Goal: Communication & Community: Answer question/provide support

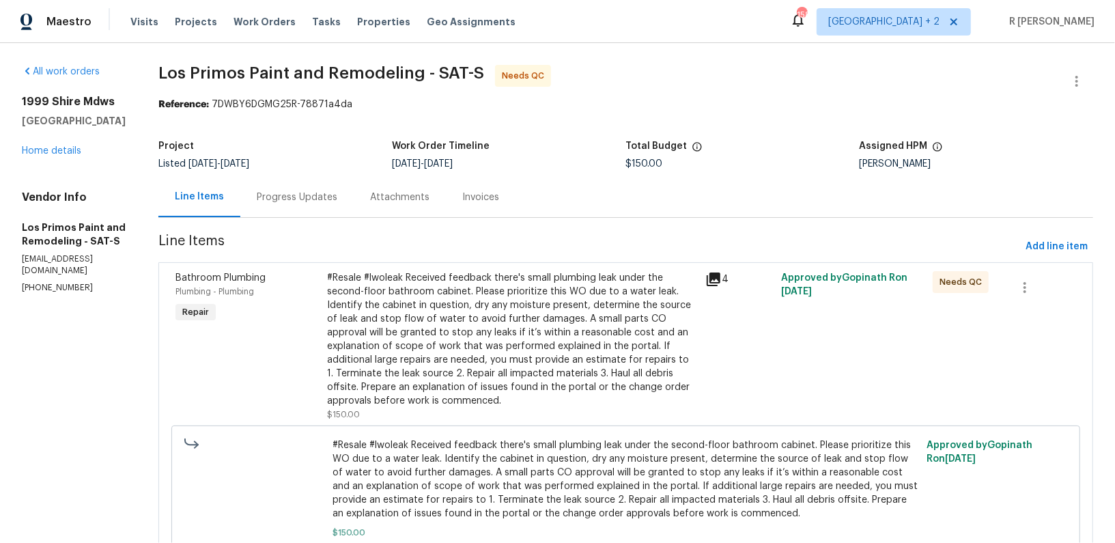
click at [285, 202] on div "Progress Updates" at bounding box center [297, 198] width 81 height 14
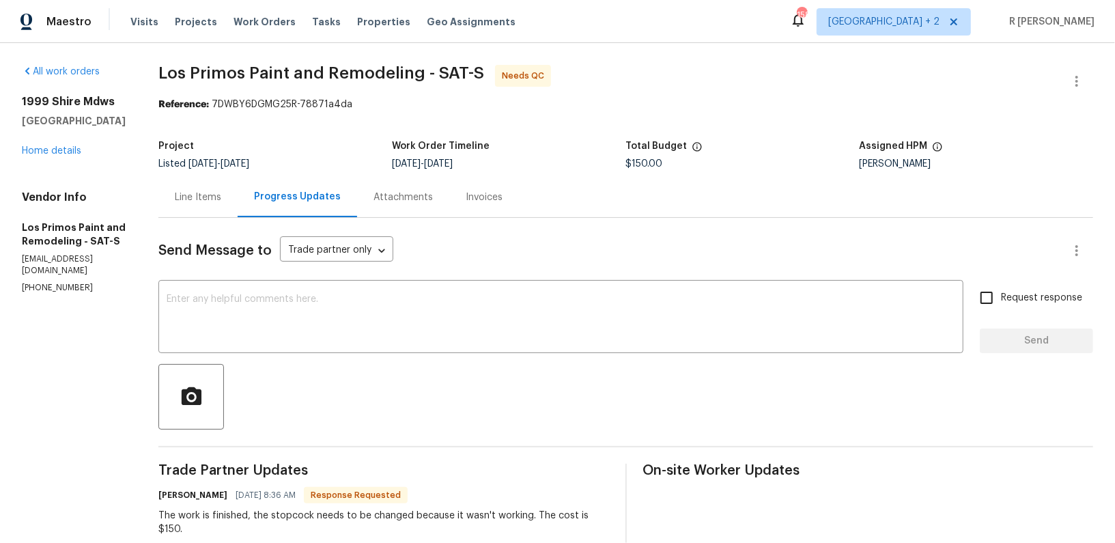
click at [201, 201] on div "Line Items" at bounding box center [198, 198] width 46 height 14
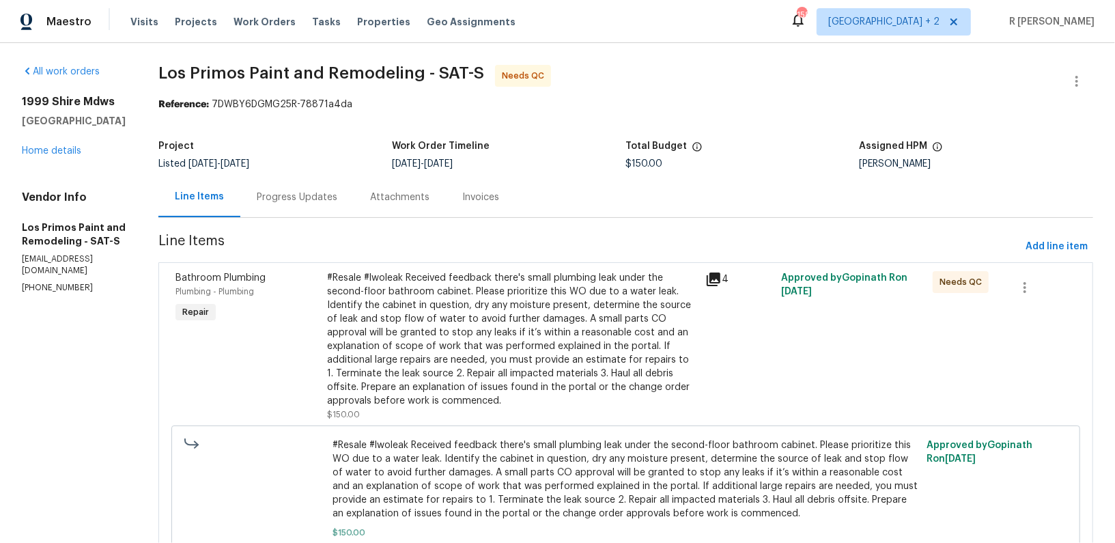
scroll to position [79, 0]
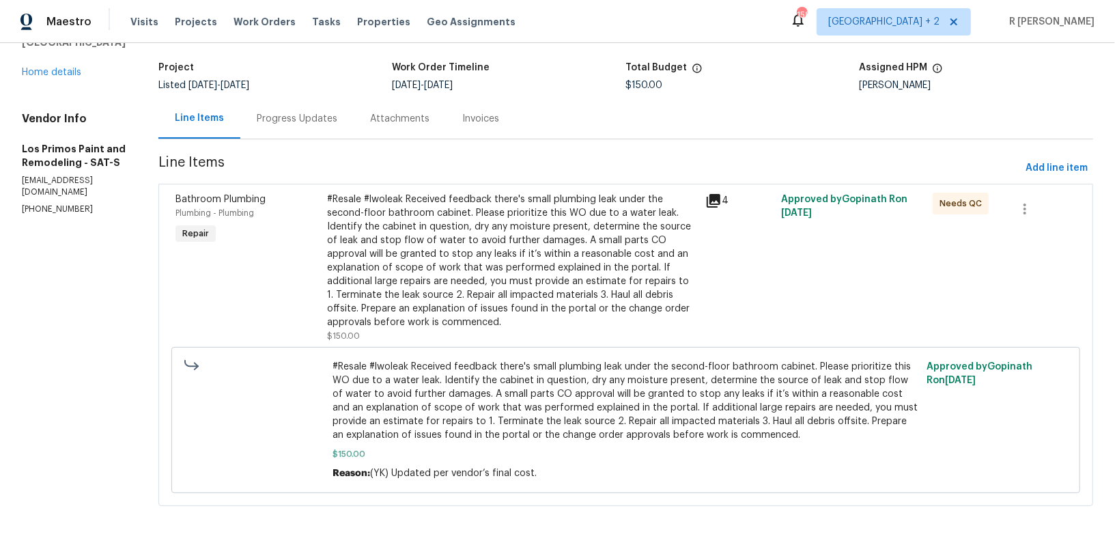
click at [436, 316] on div "#Resale #lwoleak Received feedback there's small plumbing leak under the second…" at bounding box center [512, 261] width 371 height 137
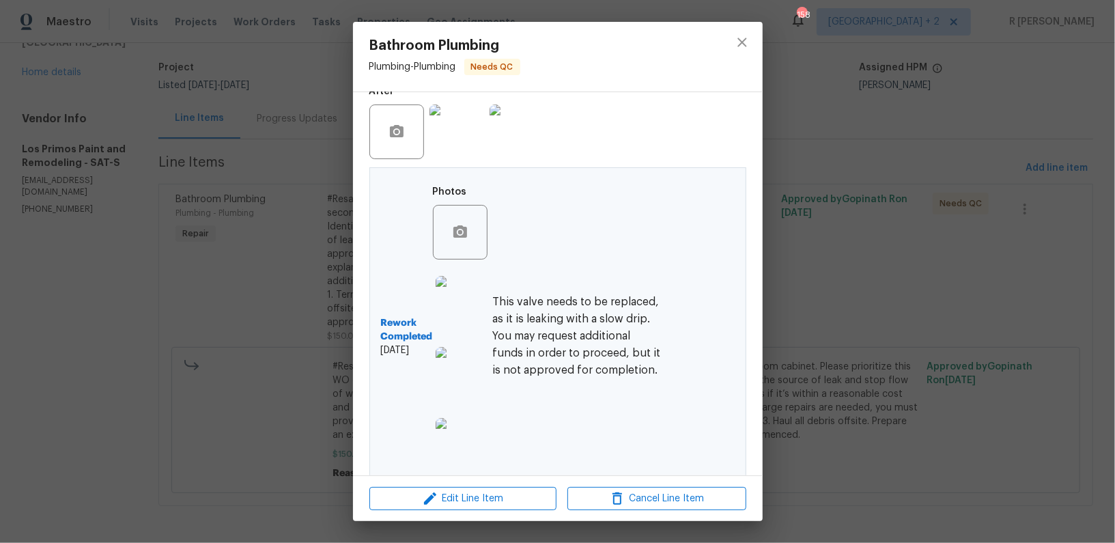
scroll to position [447, 0]
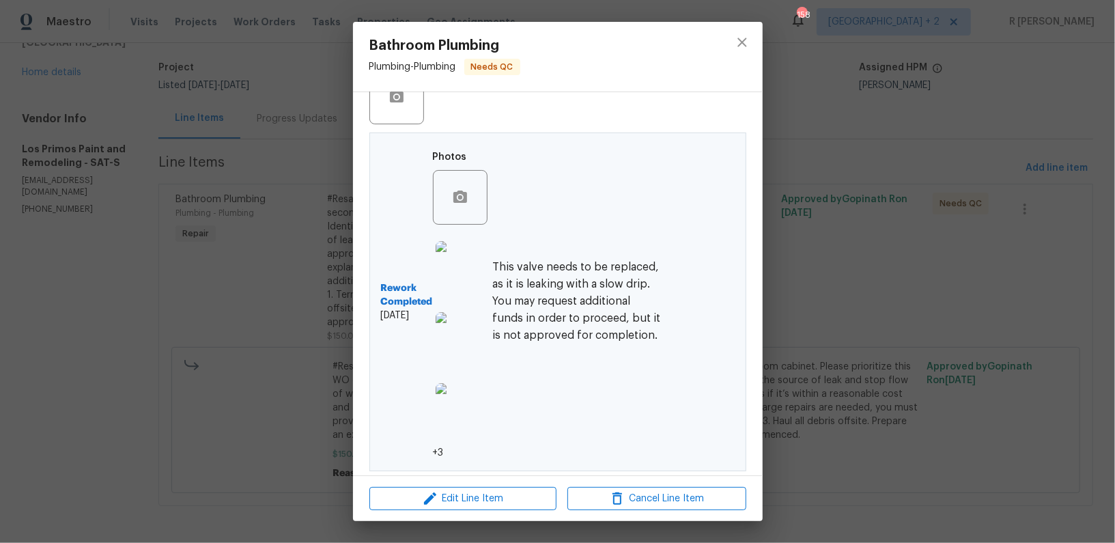
click at [519, 248] on div "Rework Completed 9/30/2025 Photos +3 This valve needs to be replaced, as it is …" at bounding box center [522, 301] width 283 height 315
click at [539, 303] on h6 "This valve needs to be replaced, as it is leaking with a slow drip. You may req…" at bounding box center [578, 302] width 171 height 86
click at [750, 40] on icon "close" at bounding box center [742, 42] width 16 height 16
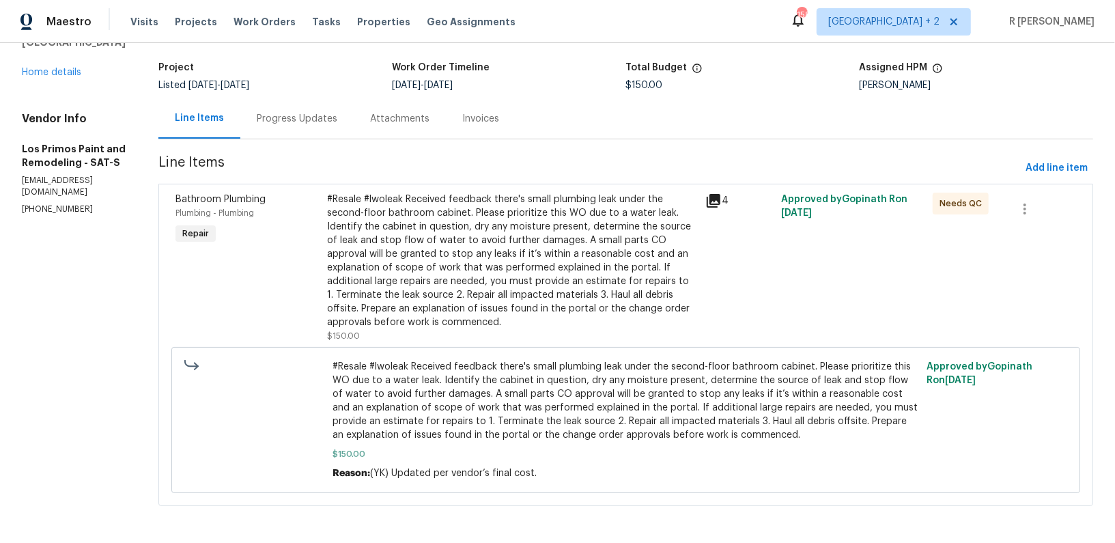
scroll to position [0, 0]
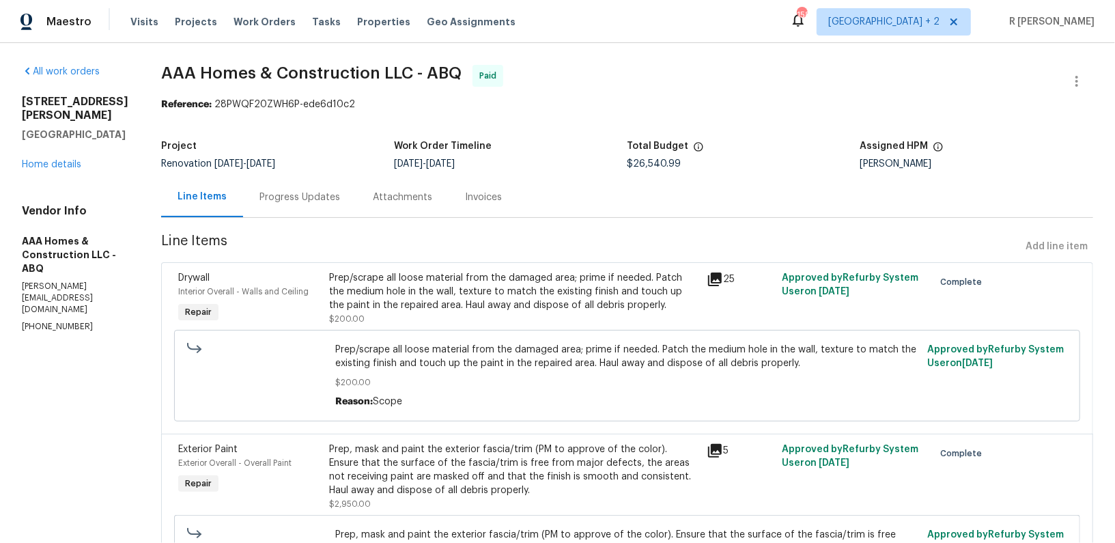
click at [301, 188] on div "Progress Updates" at bounding box center [299, 197] width 113 height 40
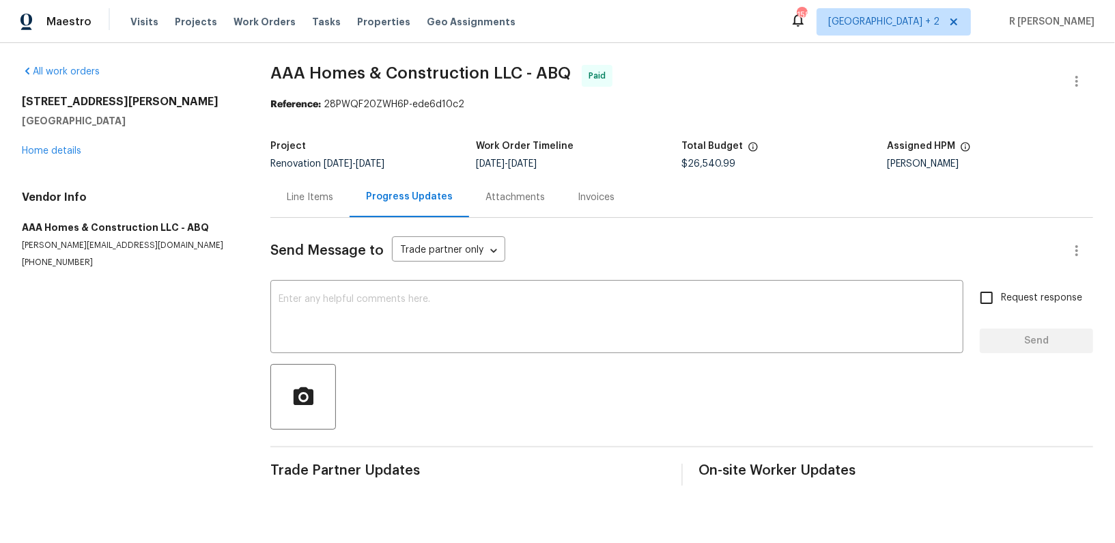
click at [307, 199] on div "Line Items" at bounding box center [310, 198] width 46 height 14
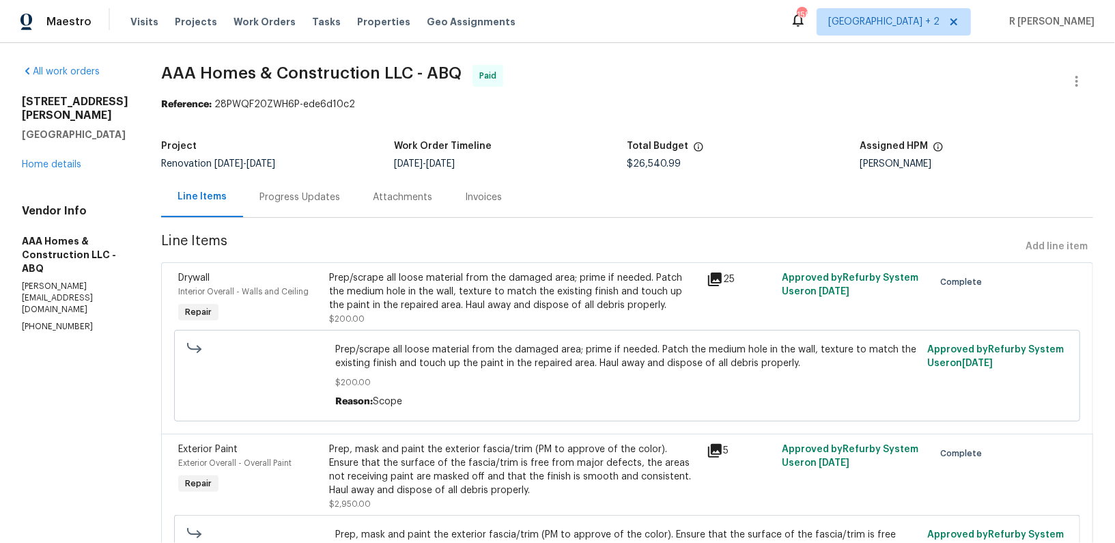
click at [288, 206] on div "Progress Updates" at bounding box center [299, 197] width 113 height 40
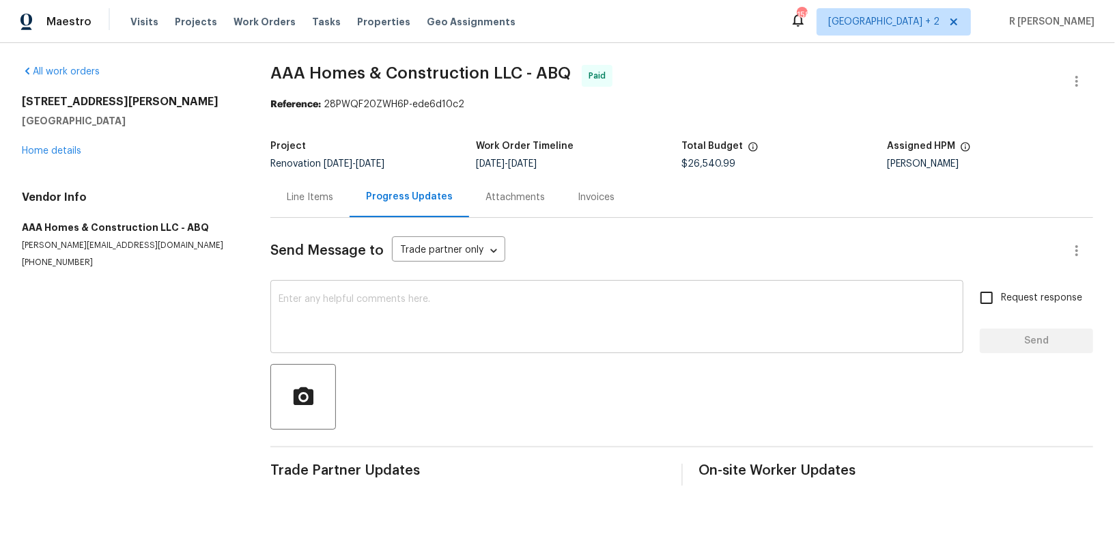
click at [354, 307] on textarea at bounding box center [617, 318] width 677 height 48
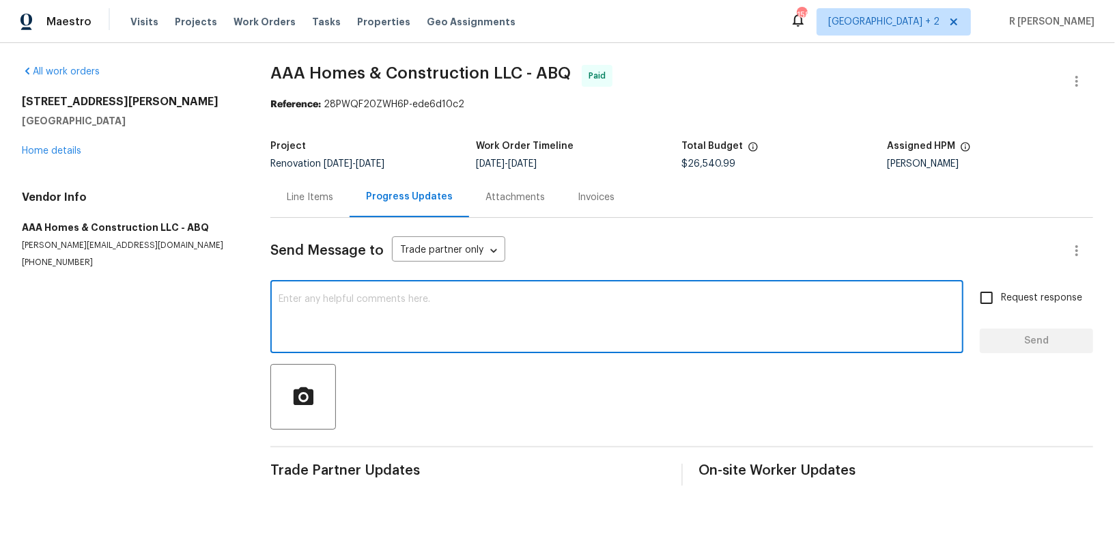
click at [486, 316] on textarea at bounding box center [617, 318] width 677 height 48
paste textarea "Hey, this is Yogesh from Opendoor."
paste textarea "provide a warranty for the roof replacement"
type textarea "Hey, this is Yogesh from Opendoor. Kindly provide a warranty for the roof repla…"
click at [440, 310] on textarea at bounding box center [617, 318] width 677 height 48
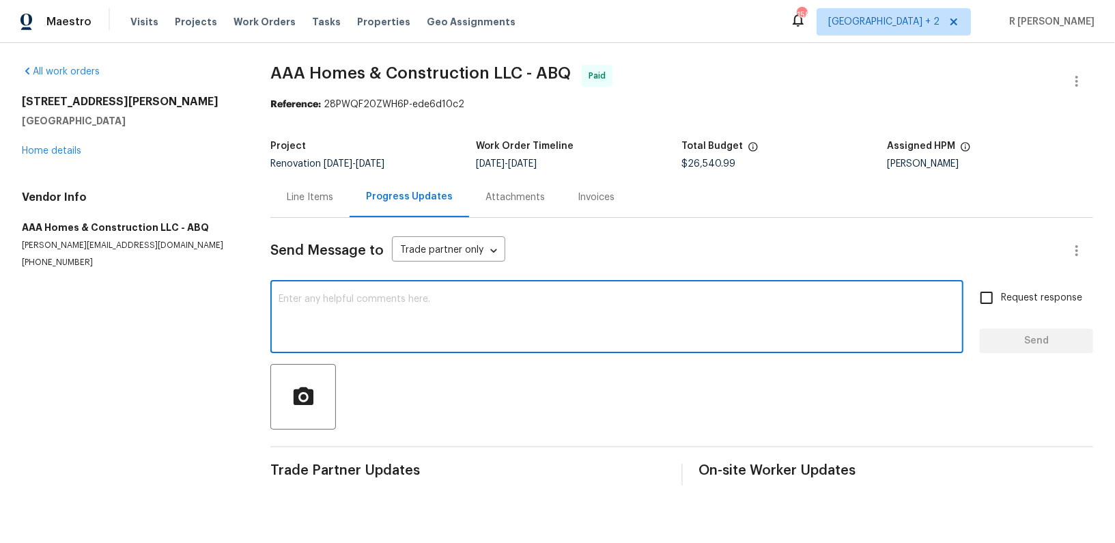
paste textarea "Hi, this is Yogesh from Opendoor. Kindly provide the warranty for the roof repl…"
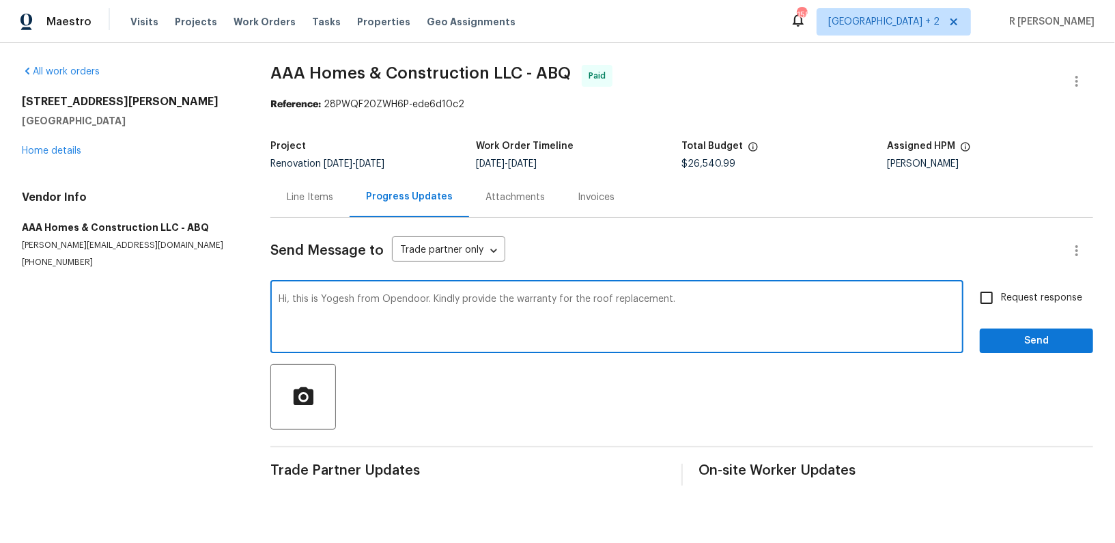
click at [497, 300] on textarea "Hi, this is Yogesh from Opendoor. Kindly provide the warranty for the roof repl…" at bounding box center [617, 318] width 677 height 48
click at [769, 301] on textarea "Hi, this is Yogesh from Opendoor. Kindly provide us the warranty for the roof r…" at bounding box center [617, 318] width 677 height 48
type textarea "Hi, this is Yogesh from Opendoor. Kindly provide us the warranty for the roof r…"
click at [1033, 297] on span "Request response" at bounding box center [1041, 298] width 81 height 14
click at [1001, 297] on input "Request response" at bounding box center [986, 297] width 29 height 29
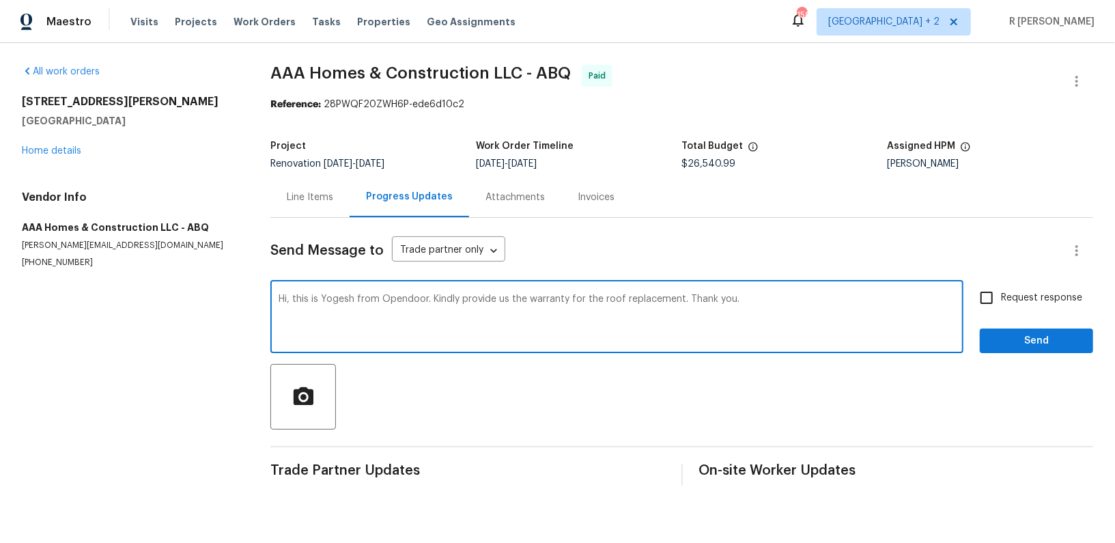
checkbox input "true"
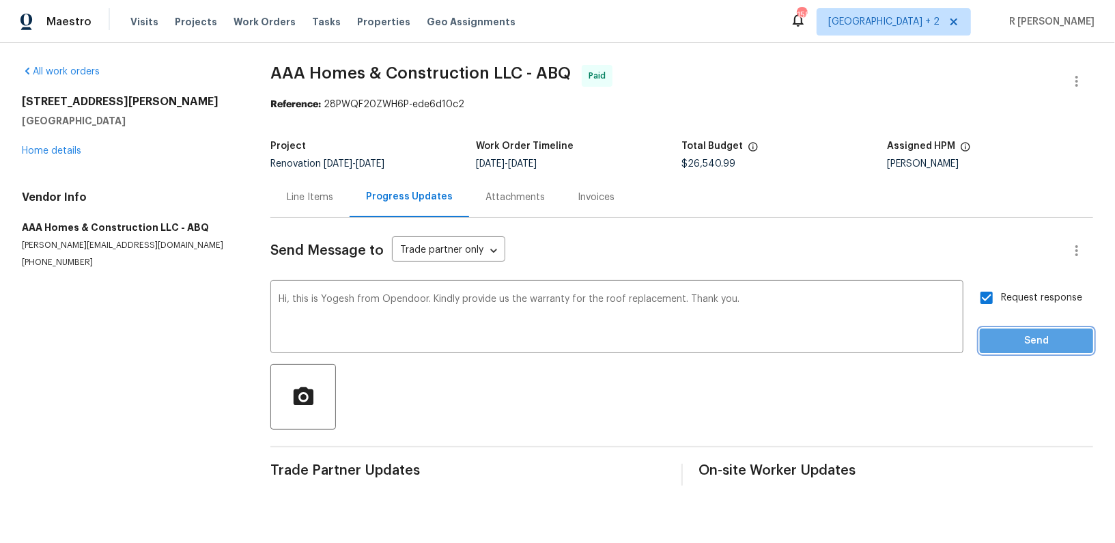
click at [1028, 347] on span "Send" at bounding box center [1037, 341] width 92 height 17
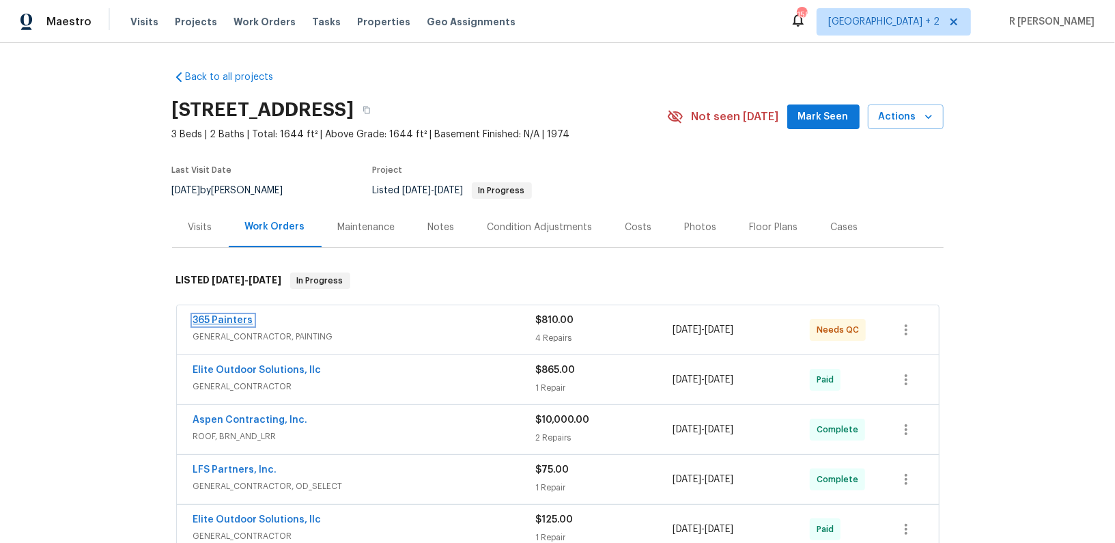
click at [221, 320] on link "365 Painters" at bounding box center [223, 320] width 60 height 10
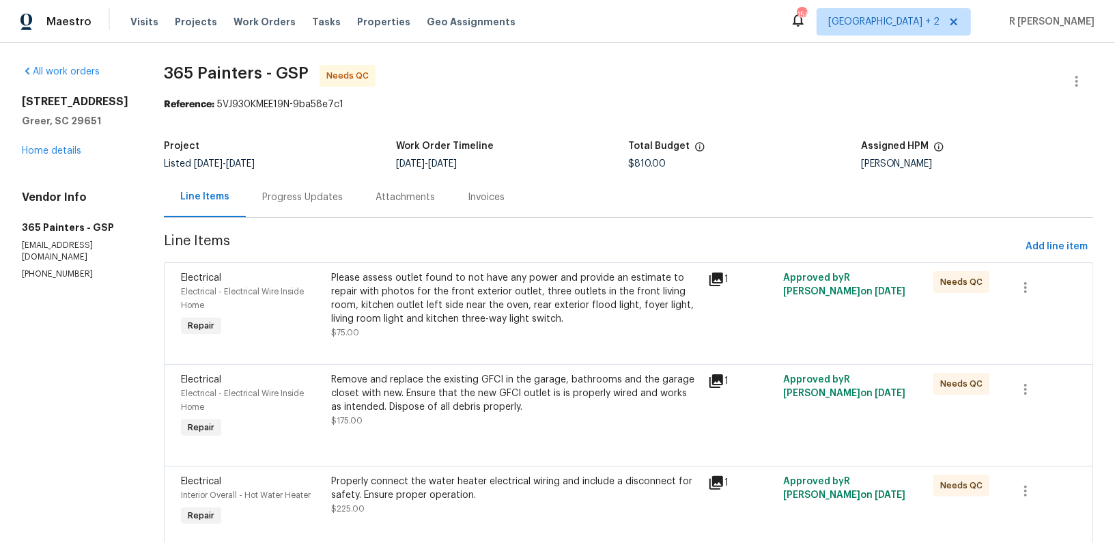
click at [308, 198] on div "Progress Updates" at bounding box center [302, 198] width 81 height 14
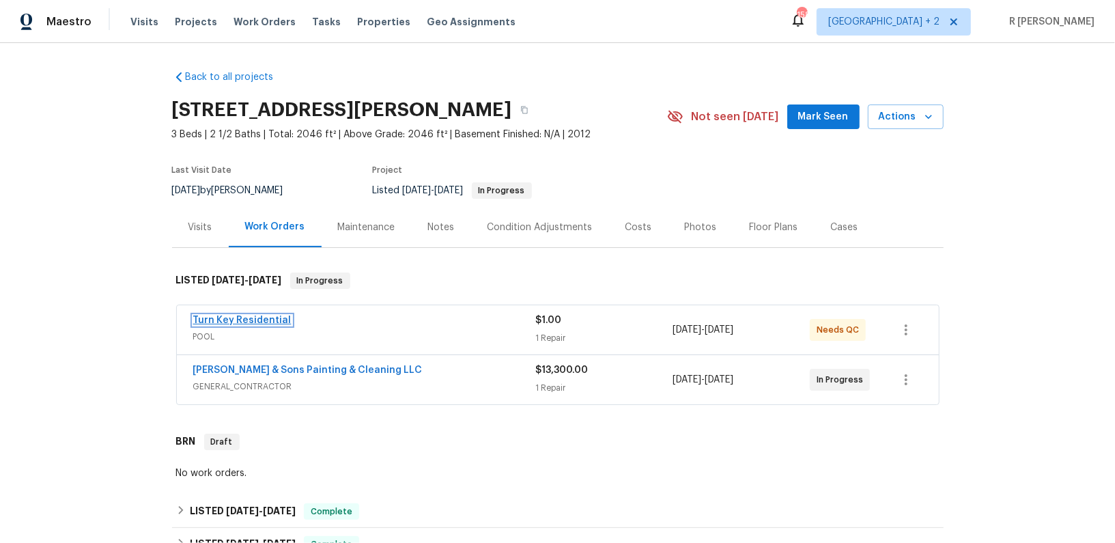
click at [220, 318] on link "Turn Key Residential" at bounding box center [242, 320] width 98 height 10
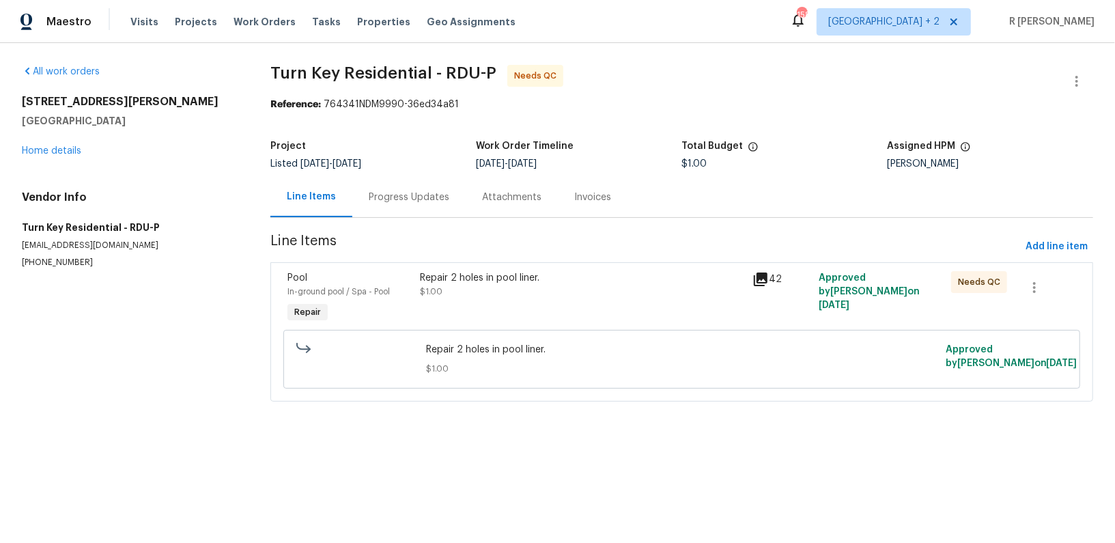
click at [404, 198] on div "Progress Updates" at bounding box center [409, 198] width 81 height 14
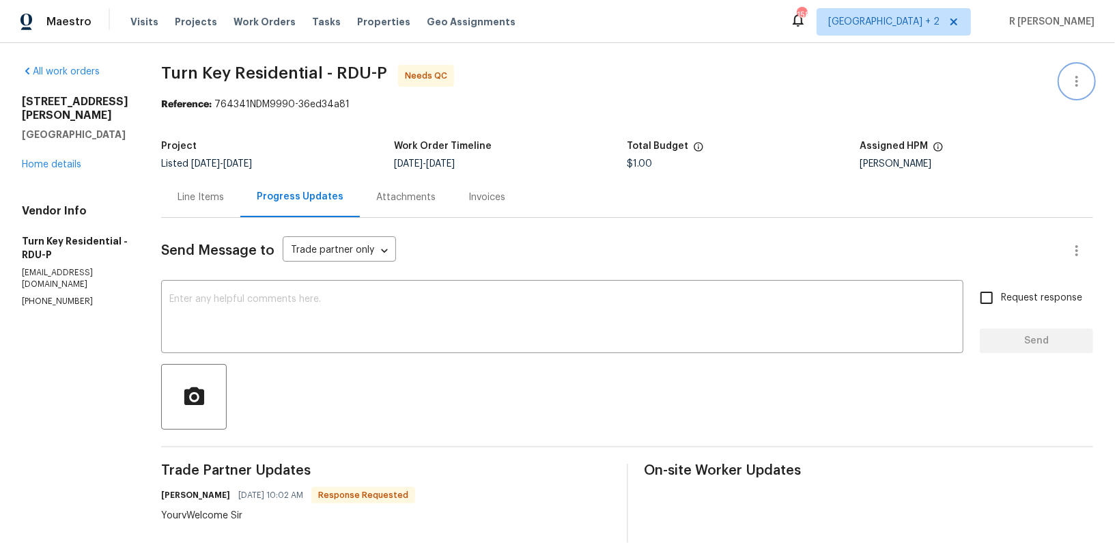
click at [1089, 74] on button "button" at bounding box center [1077, 81] width 33 height 33
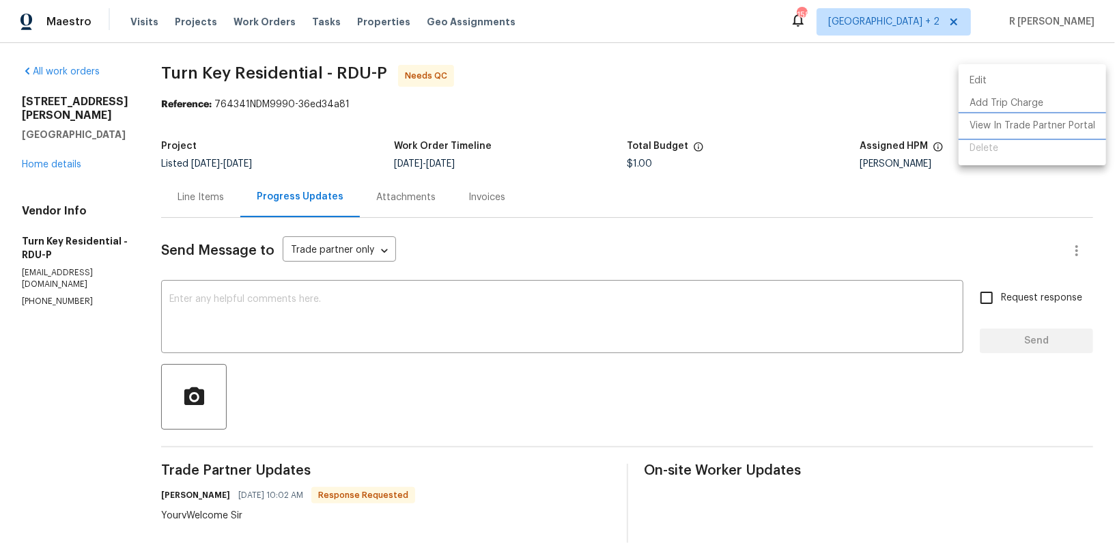
click at [1021, 119] on li "View In Trade Partner Portal" at bounding box center [1033, 126] width 148 height 23
click at [238, 192] on div at bounding box center [557, 271] width 1115 height 543
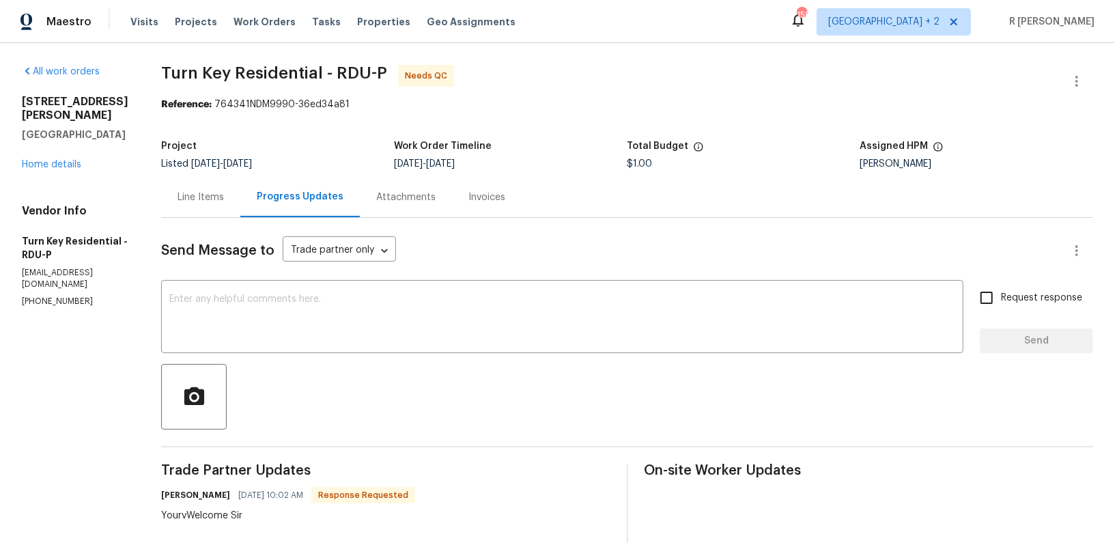
click at [224, 196] on div "Line Items" at bounding box center [201, 198] width 46 height 14
